Goal: Task Accomplishment & Management: Manage account settings

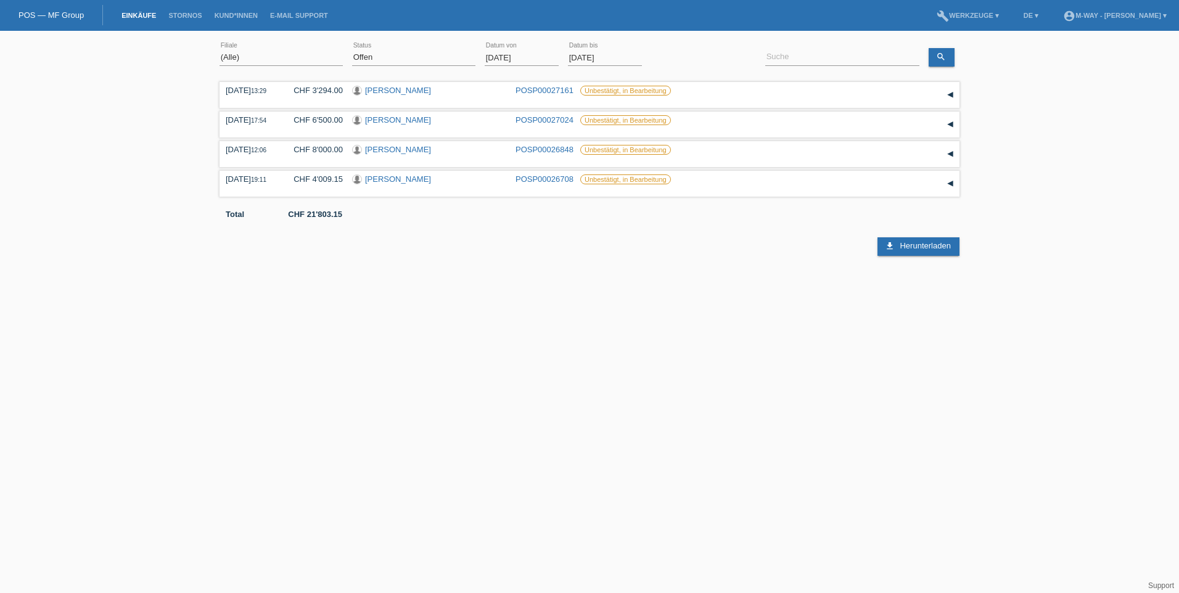
click at [434, 256] on html "POS — MF Group Einkäufe Stornos Kund*innen E-Mail Support menu account_circle D…" at bounding box center [589, 128] width 1179 height 256
click at [1041, 18] on link "DE ▾" at bounding box center [1031, 15] width 27 height 7
click at [1010, 81] on span "English" at bounding box center [1005, 82] width 30 height 15
click at [393, 56] on select "(All) New Open Returned Stepped back / Cancelled Completed" at bounding box center [413, 57] width 123 height 15
select select "ALL"
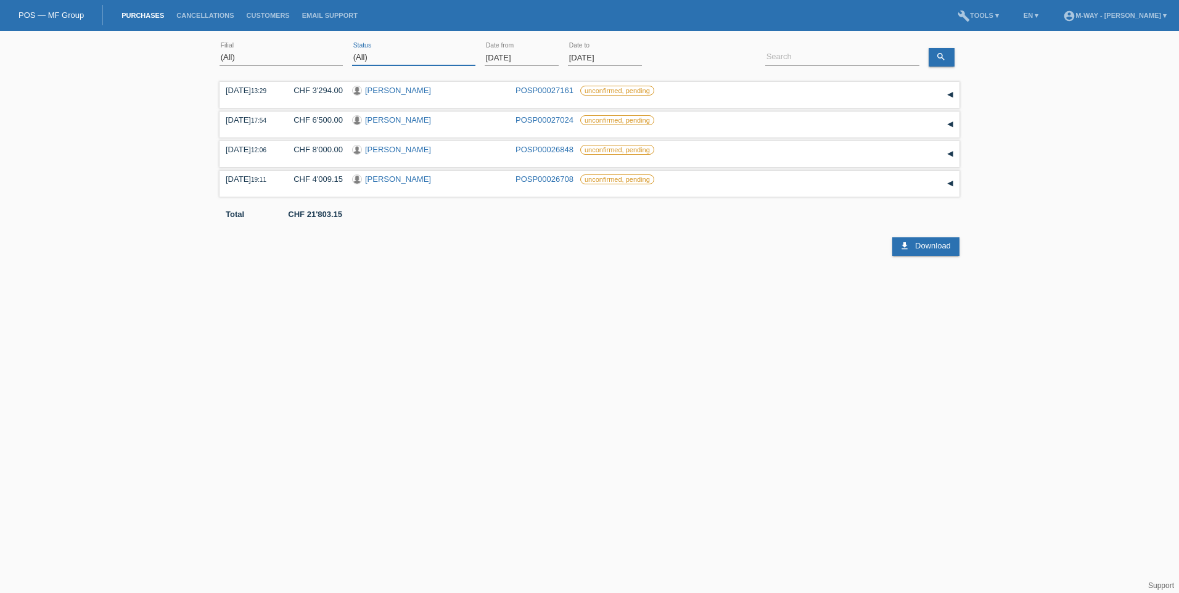
click at [352, 50] on select "(All) New Open Returned Stepped back / Cancelled Completed" at bounding box center [413, 57] width 123 height 15
click at [521, 57] on input "01.08.2025" at bounding box center [522, 57] width 74 height 15
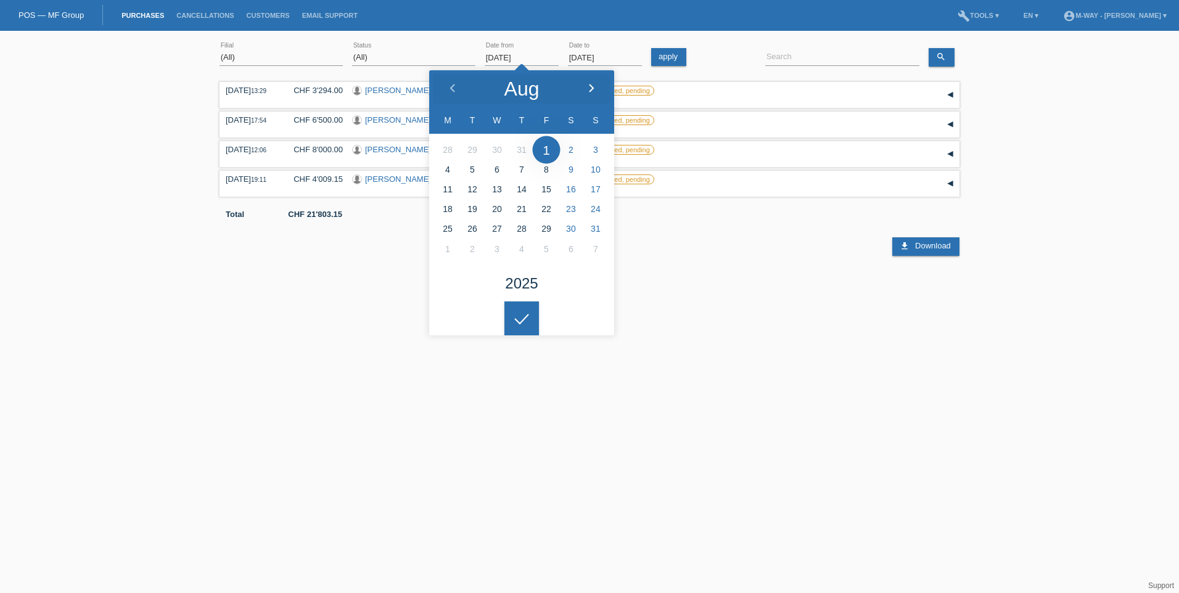
click at [591, 91] on icon at bounding box center [592, 89] width 10 height 10
type input "01.09.2025"
click at [709, 256] on html "POS — MF Group Purchases Cancellations Customers Email Support menu account_cir…" at bounding box center [589, 128] width 1179 height 256
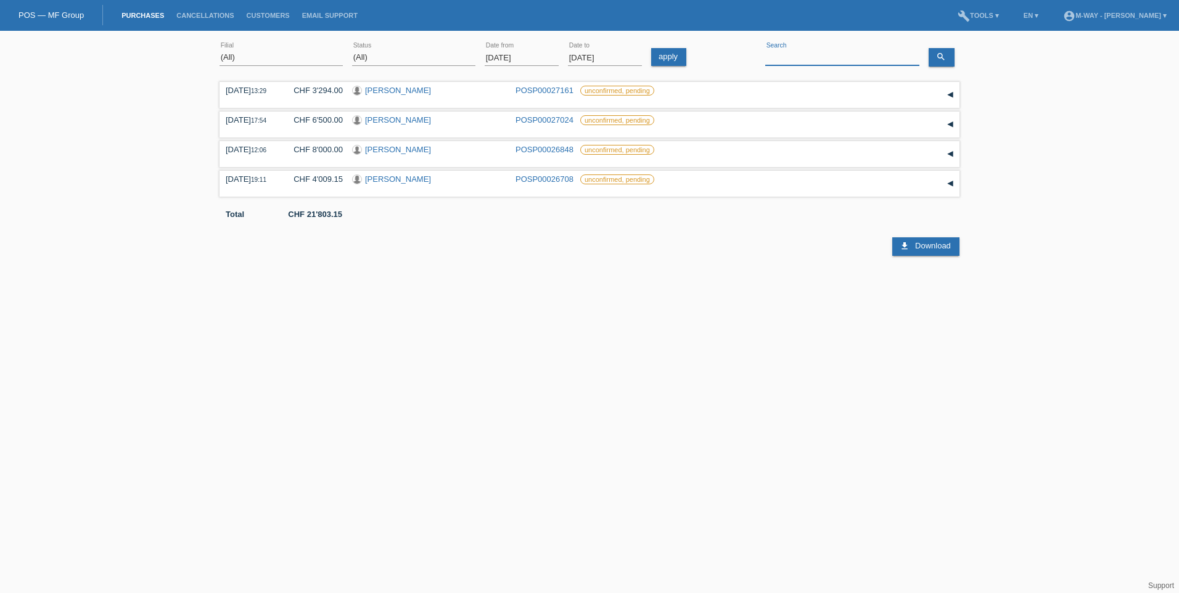
click at [793, 58] on input at bounding box center [842, 57] width 154 height 15
paste input "Mani Teute"
type input "Mani Teute"
click at [937, 56] on icon "search" at bounding box center [941, 57] width 10 height 10
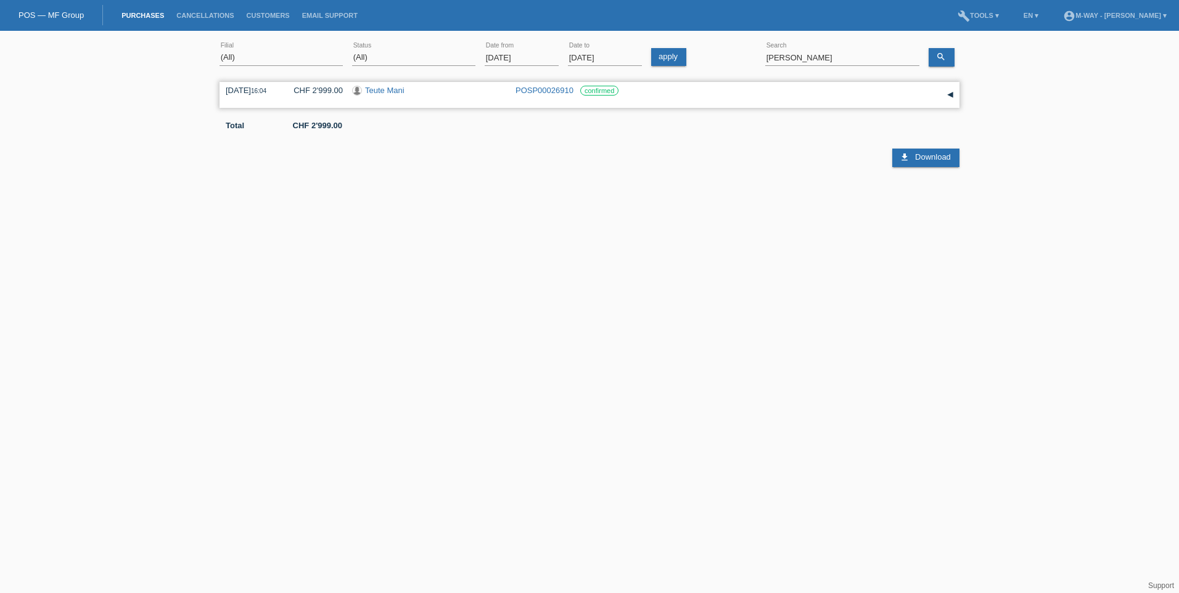
click at [381, 91] on link "Teute Mani" at bounding box center [384, 90] width 39 height 9
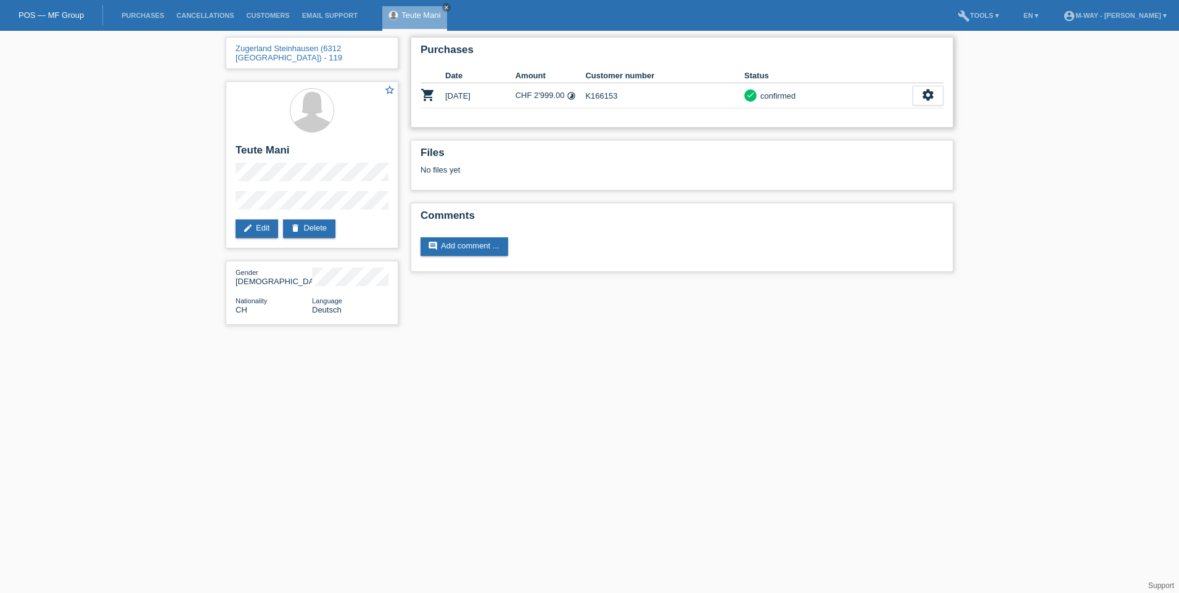
click at [611, 96] on td "K166153" at bounding box center [664, 95] width 159 height 25
copy td "K166153"
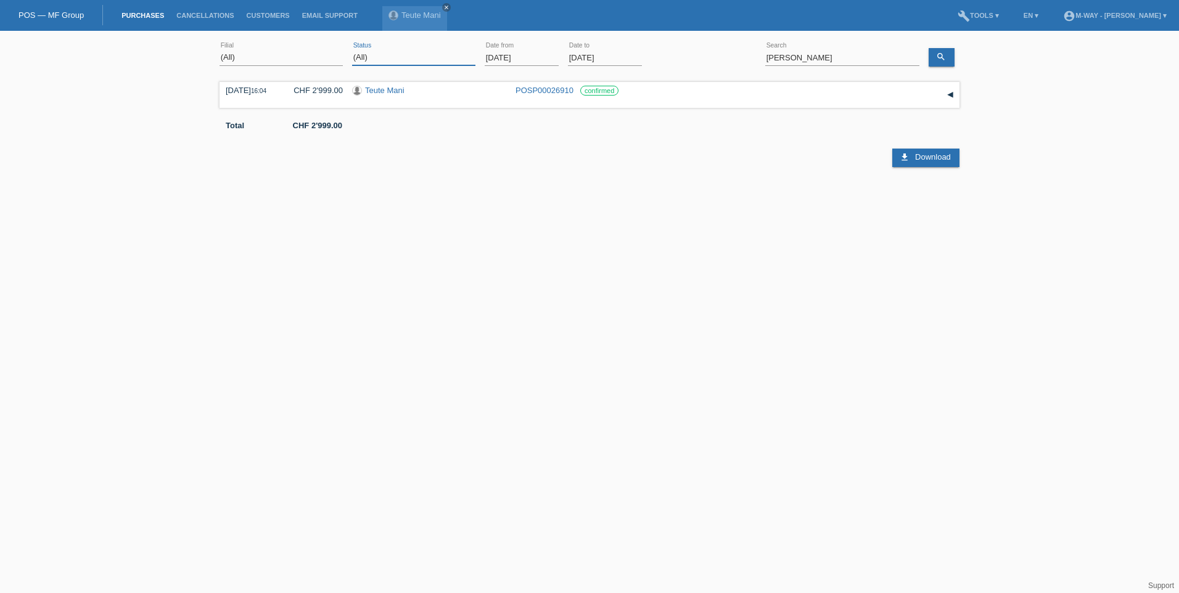
click at [397, 59] on select "(All) New Open Returned Stepped back / Cancelled Completed" at bounding box center [413, 57] width 123 height 15
drag, startPoint x: 778, startPoint y: 55, endPoint x: 749, endPoint y: 59, distance: 29.3
click at [746, 54] on div "(All) Aarau Alexand'Ro Edouard'O Passion Vélo SàRL Basel Bern City Bern Expo Be…" at bounding box center [590, 58] width 740 height 42
click at [947, 57] on link "search" at bounding box center [942, 57] width 26 height 19
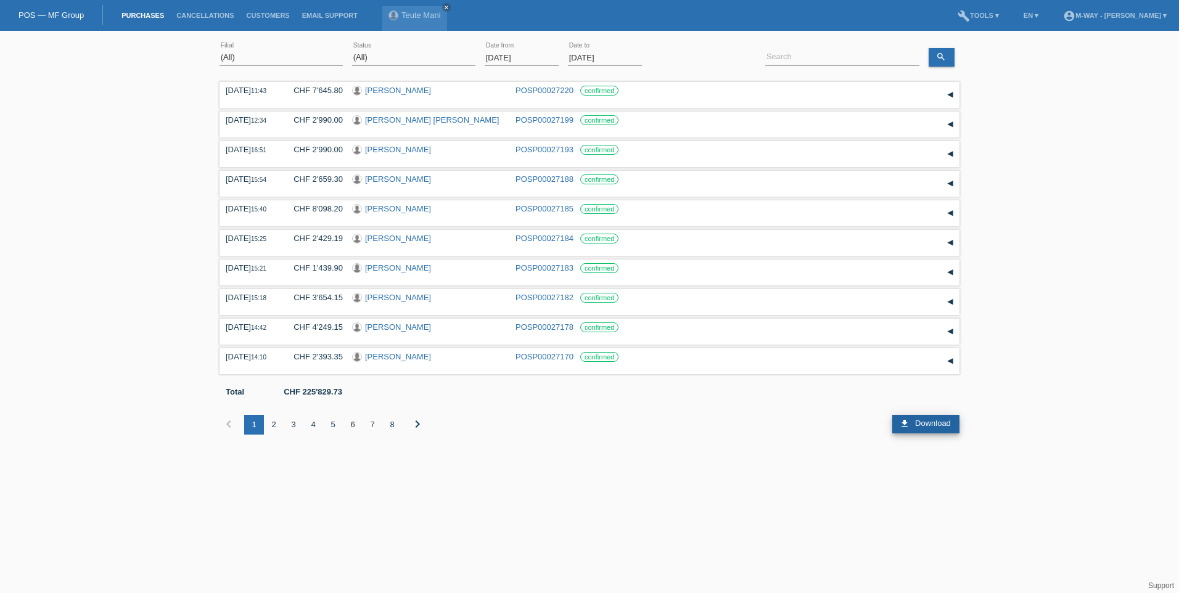
click at [925, 426] on span "Download" at bounding box center [933, 423] width 36 height 9
click at [537, 56] on input "01.09.2025" at bounding box center [522, 57] width 74 height 15
type input "01.08.2025"
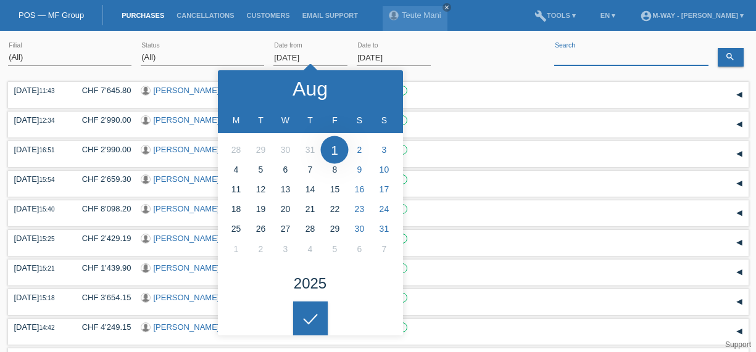
click at [579, 54] on input at bounding box center [631, 57] width 154 height 15
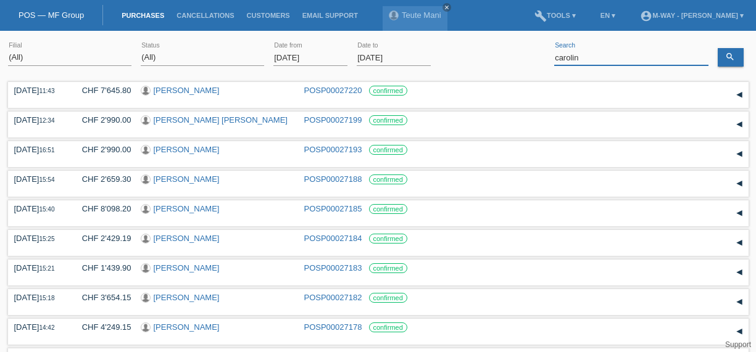
type input "carolin"
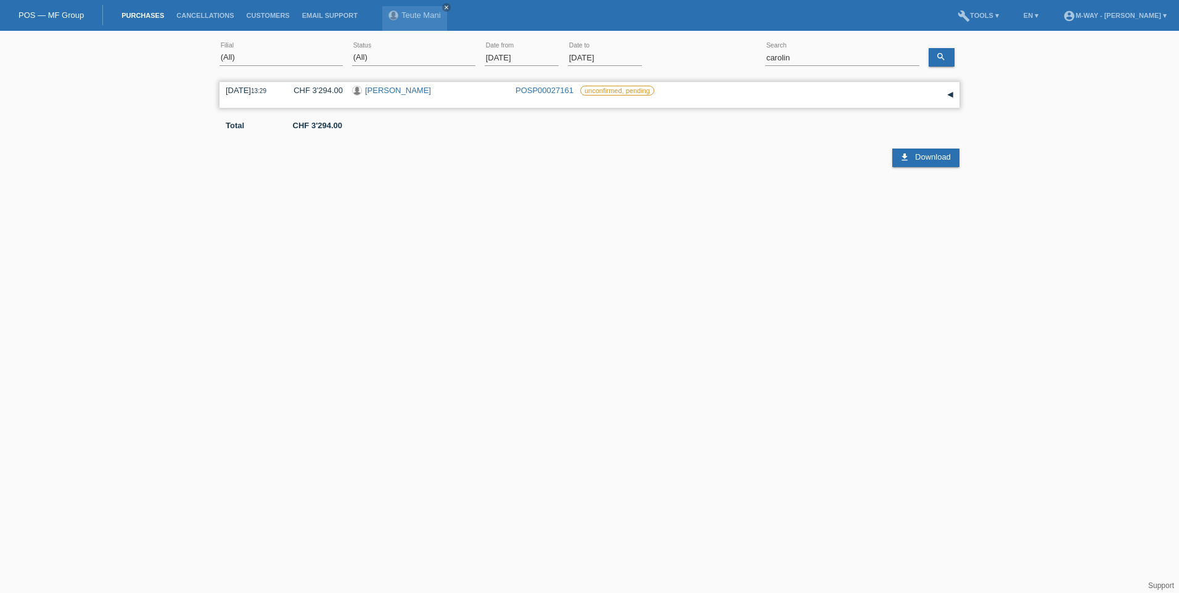
click at [396, 93] on link "[PERSON_NAME]" at bounding box center [398, 90] width 66 height 9
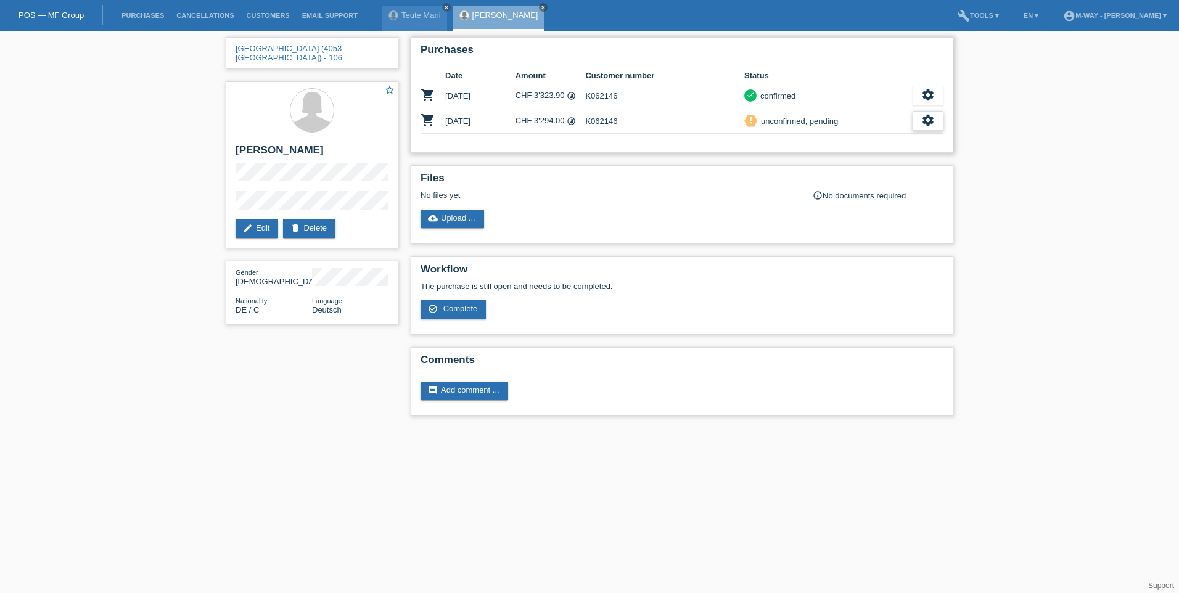
click at [929, 123] on icon "settings" at bounding box center [928, 120] width 14 height 14
click at [789, 140] on span "Show" at bounding box center [787, 140] width 24 height 15
click at [926, 121] on icon "settings" at bounding box center [928, 120] width 14 height 14
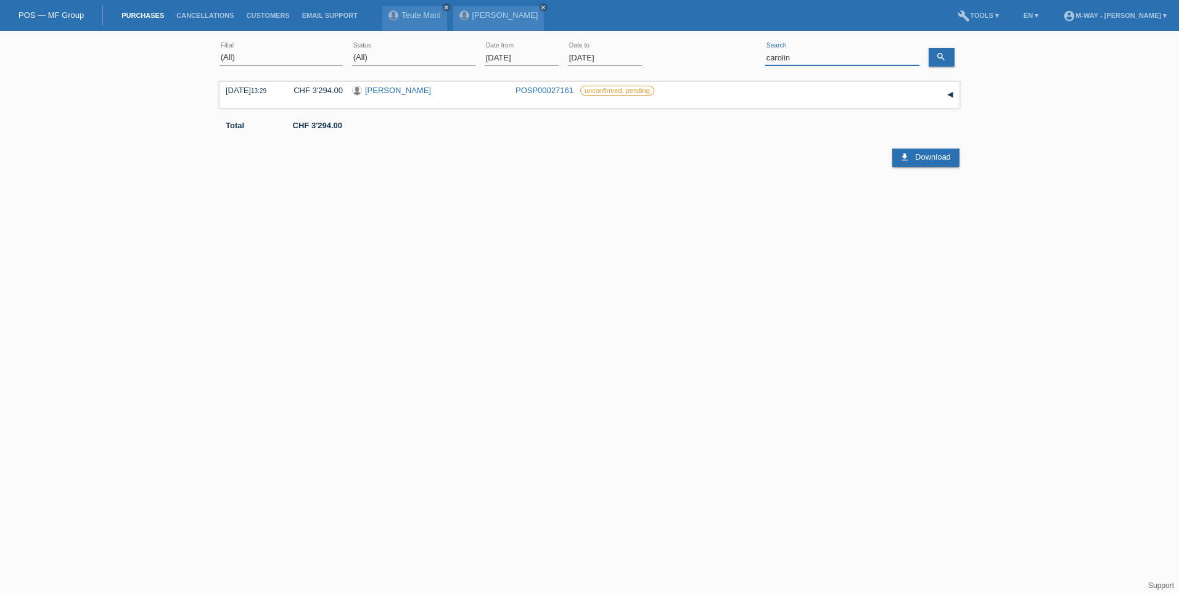
drag, startPoint x: 754, startPoint y: 56, endPoint x: 719, endPoint y: 53, distance: 34.7
click at [719, 53] on div "(All) Aarau Alexand'Ro Edouard'O Passion Vélo SàRL Basel Bern City Bern Expo Be…" at bounding box center [590, 58] width 740 height 42
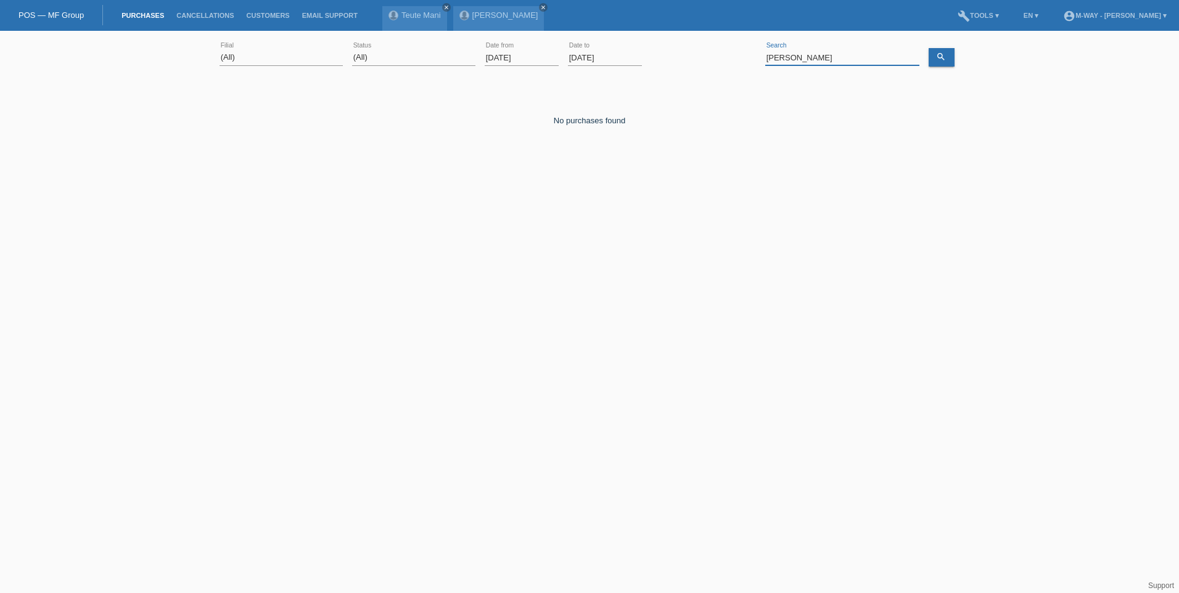
drag, startPoint x: 801, startPoint y: 57, endPoint x: 746, endPoint y: 59, distance: 55.5
click at [746, 59] on div "(All) Aarau Alexand'Ro Edouard'O Passion Vélo SàRL Basel Bern City Bern Expo Be…" at bounding box center [590, 58] width 740 height 42
paste input "[PERSON_NAME]"
type input "[PERSON_NAME]"
click at [936, 59] on icon "search" at bounding box center [941, 57] width 10 height 10
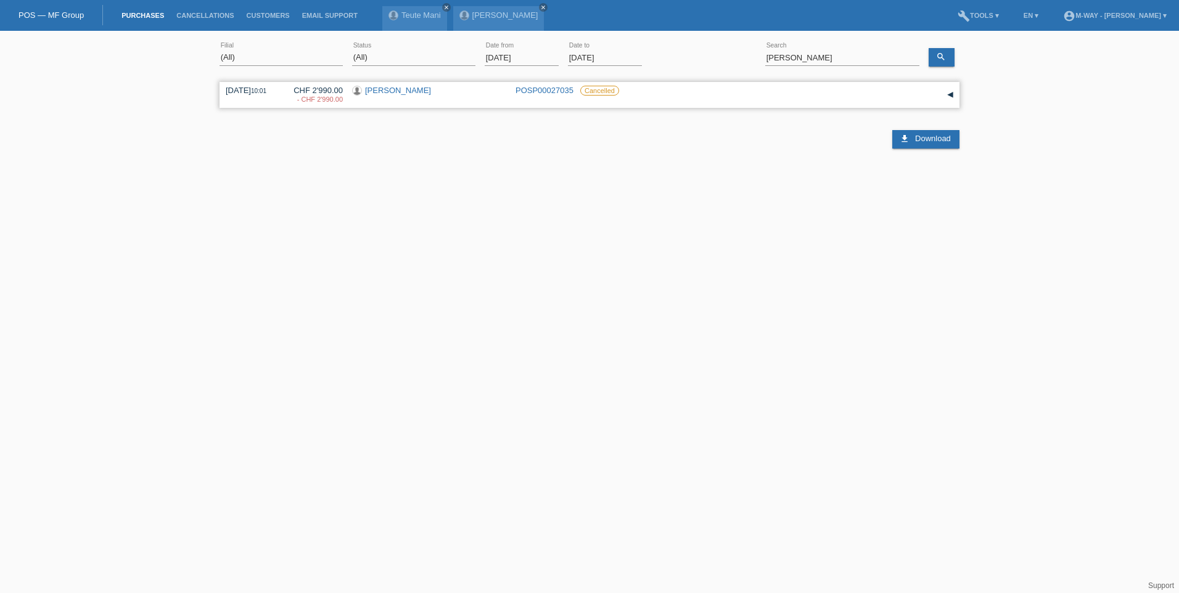
click at [393, 91] on link "[PERSON_NAME]" at bounding box center [398, 90] width 66 height 9
